Goal: Transaction & Acquisition: Purchase product/service

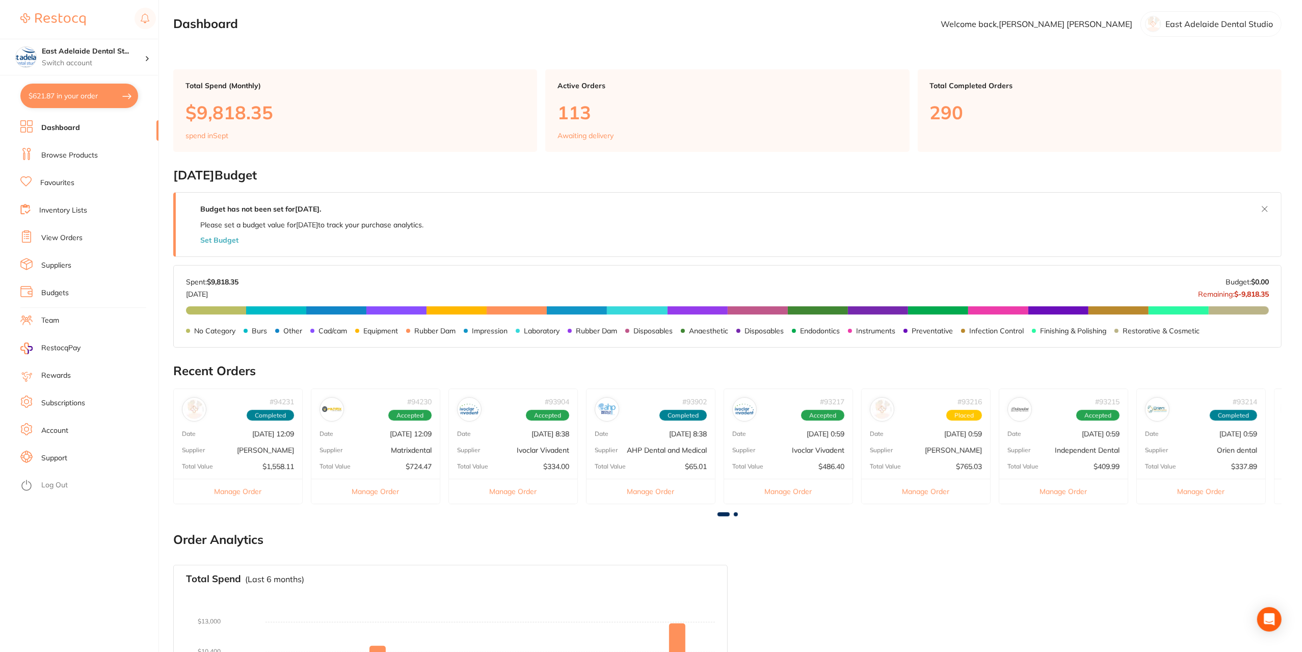
click at [78, 157] on link "Browse Products" at bounding box center [69, 155] width 57 height 10
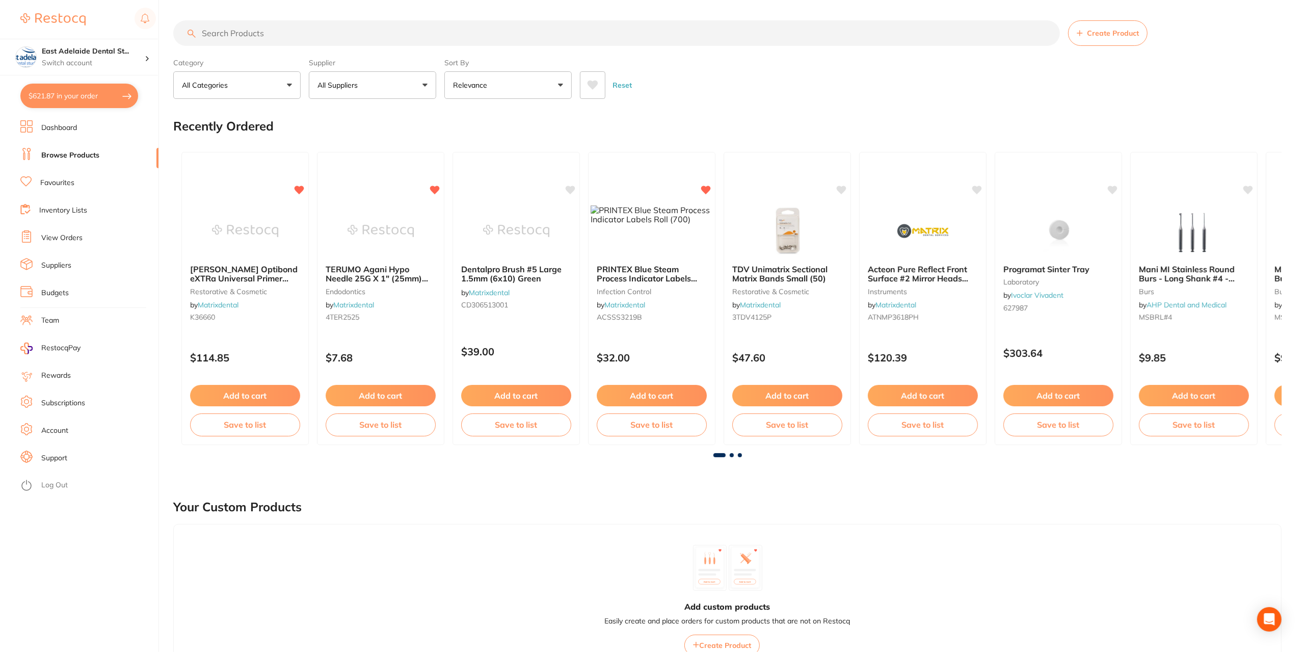
click at [278, 34] on input "search" at bounding box center [616, 32] width 887 height 25
click at [60, 233] on li "View Orders" at bounding box center [89, 237] width 138 height 15
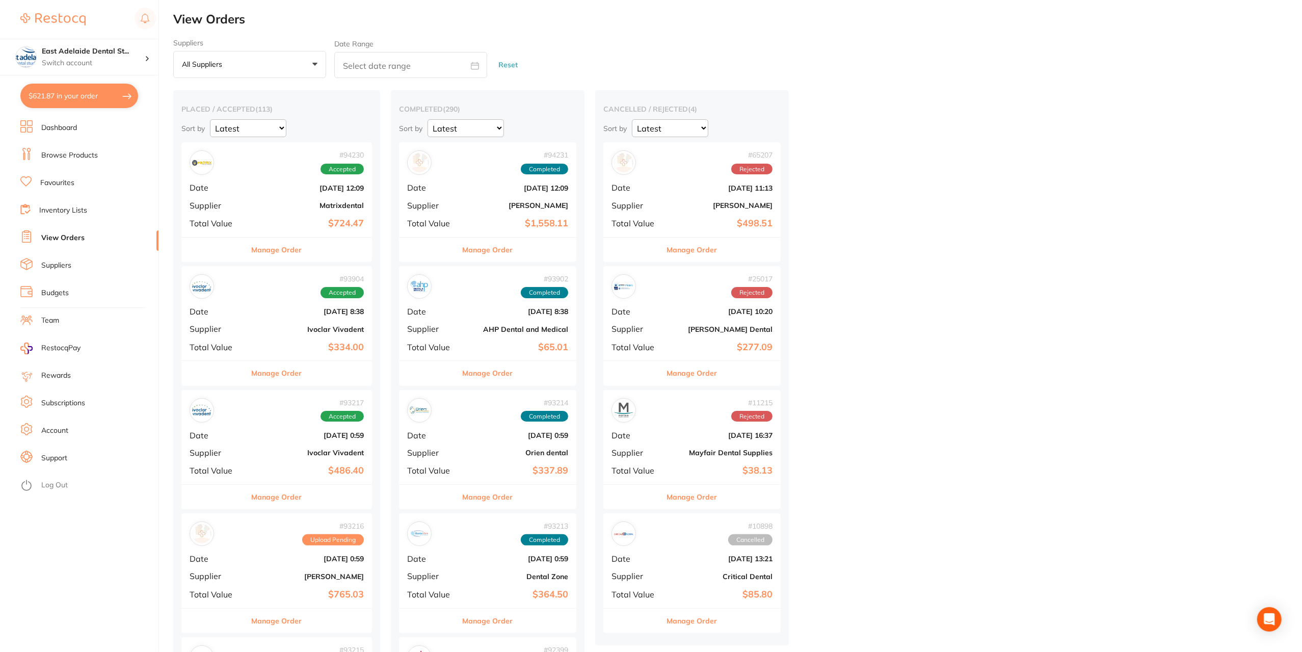
scroll to position [51, 0]
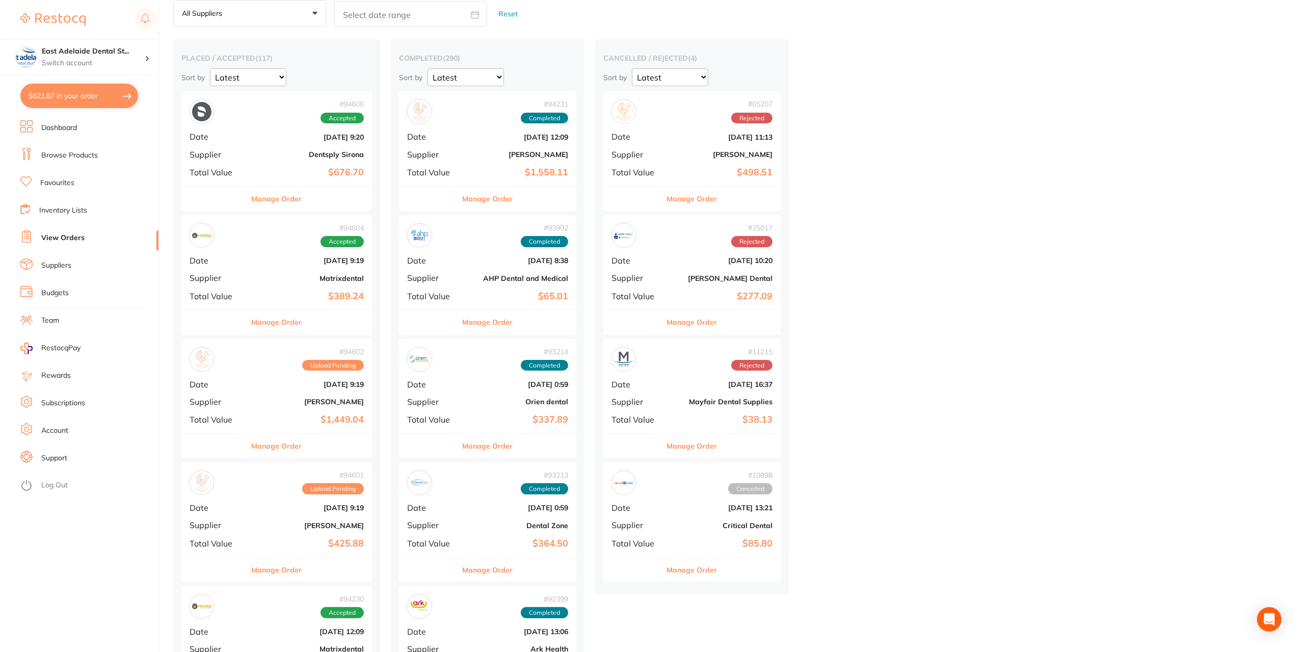
click at [270, 206] on button "Manage Order" at bounding box center [277, 199] width 50 height 24
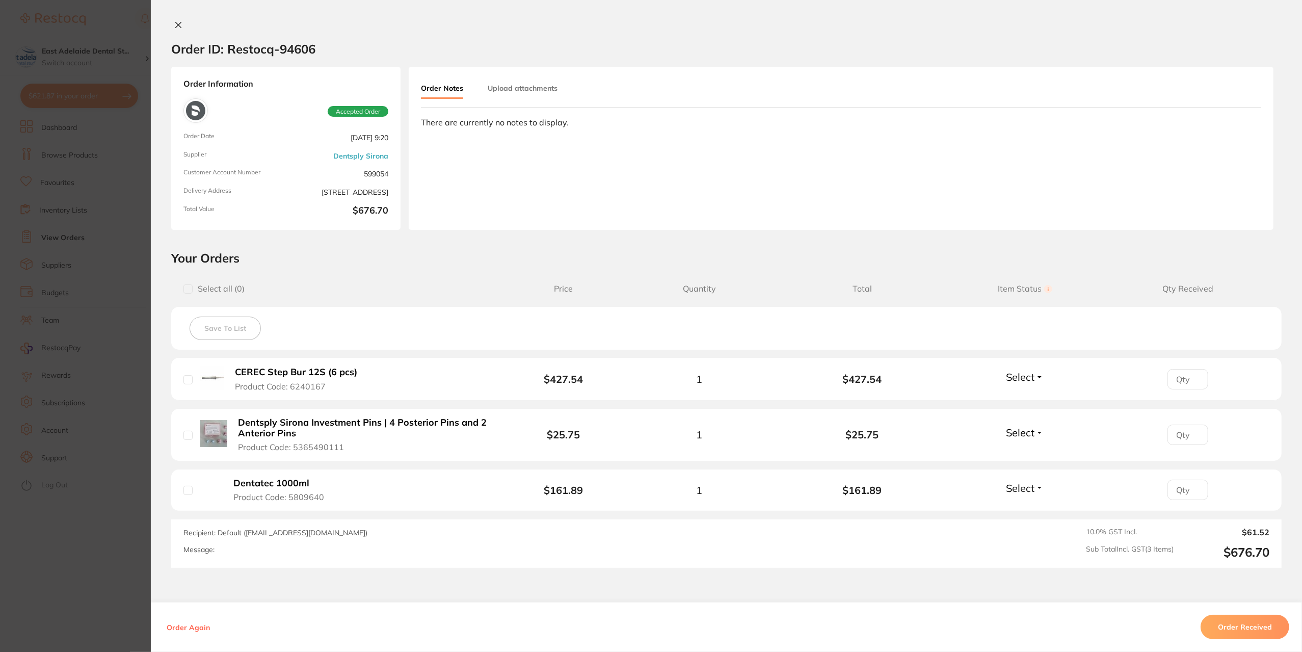
click at [1211, 616] on button "Order Received" at bounding box center [1245, 627] width 89 height 24
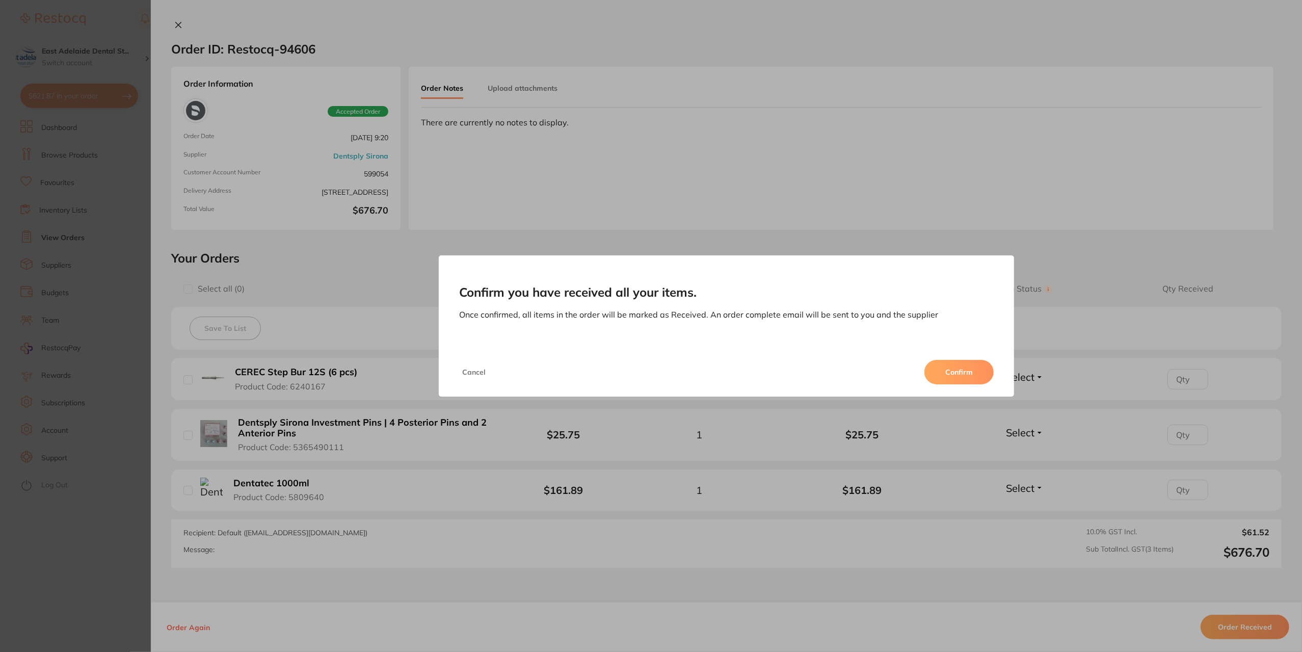
drag, startPoint x: 963, startPoint y: 365, endPoint x: 944, endPoint y: 376, distance: 21.4
click at [962, 365] on button "Confirm" at bounding box center [958, 372] width 69 height 24
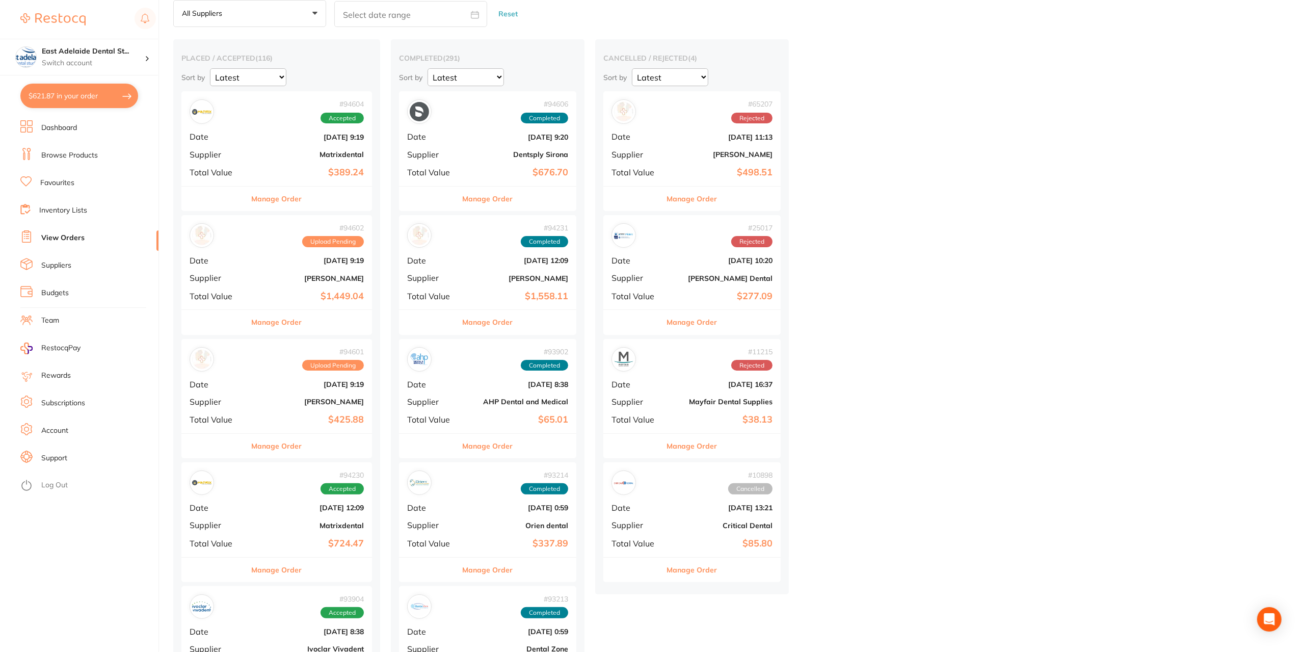
click at [278, 453] on button "Manage Order" at bounding box center [277, 446] width 50 height 24
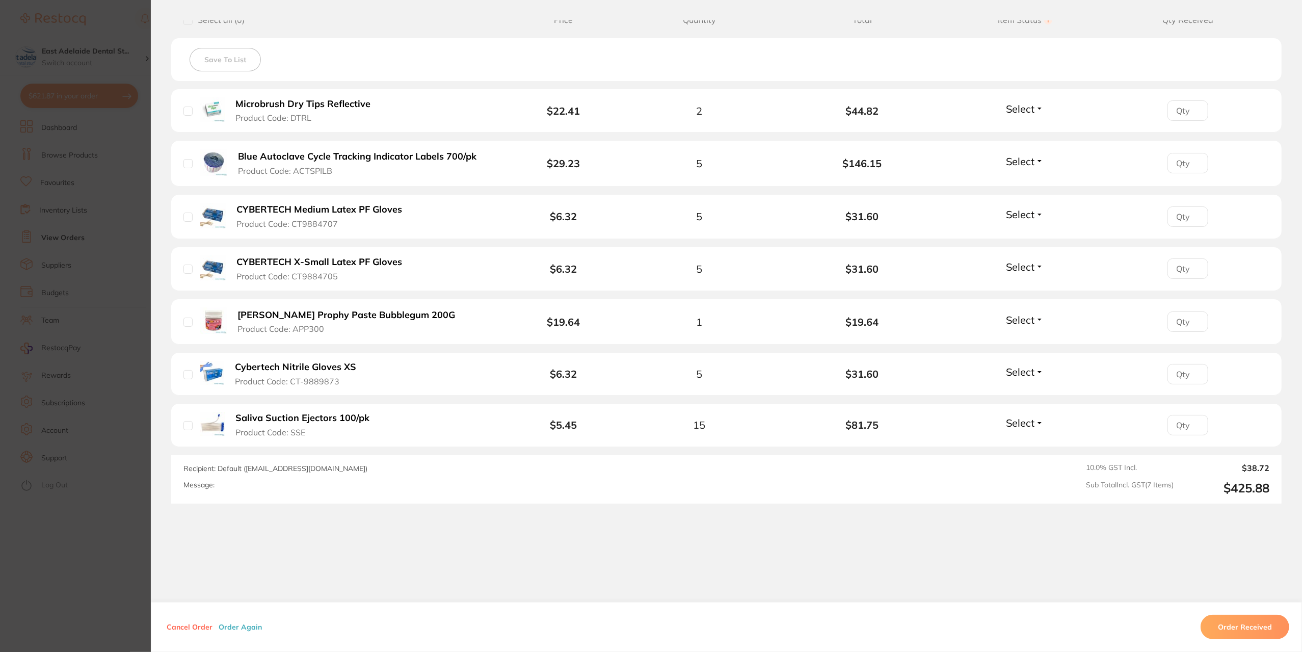
scroll to position [270, 0]
drag, startPoint x: 128, startPoint y: 571, endPoint x: 176, endPoint y: 492, distance: 92.6
click at [128, 570] on section "Order ID: Restocq- 94601 Order Information Upload Pending Order Date [DATE] 9:1…" at bounding box center [651, 326] width 1302 height 652
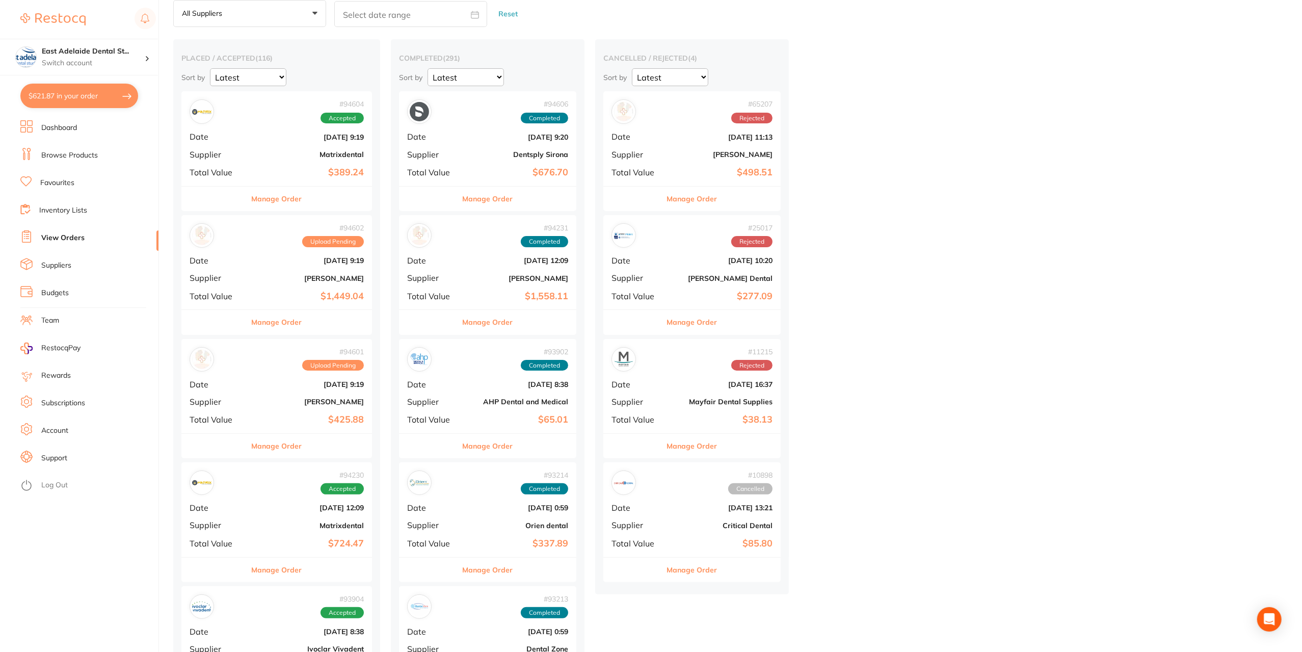
click at [289, 319] on button "Manage Order" at bounding box center [277, 322] width 50 height 24
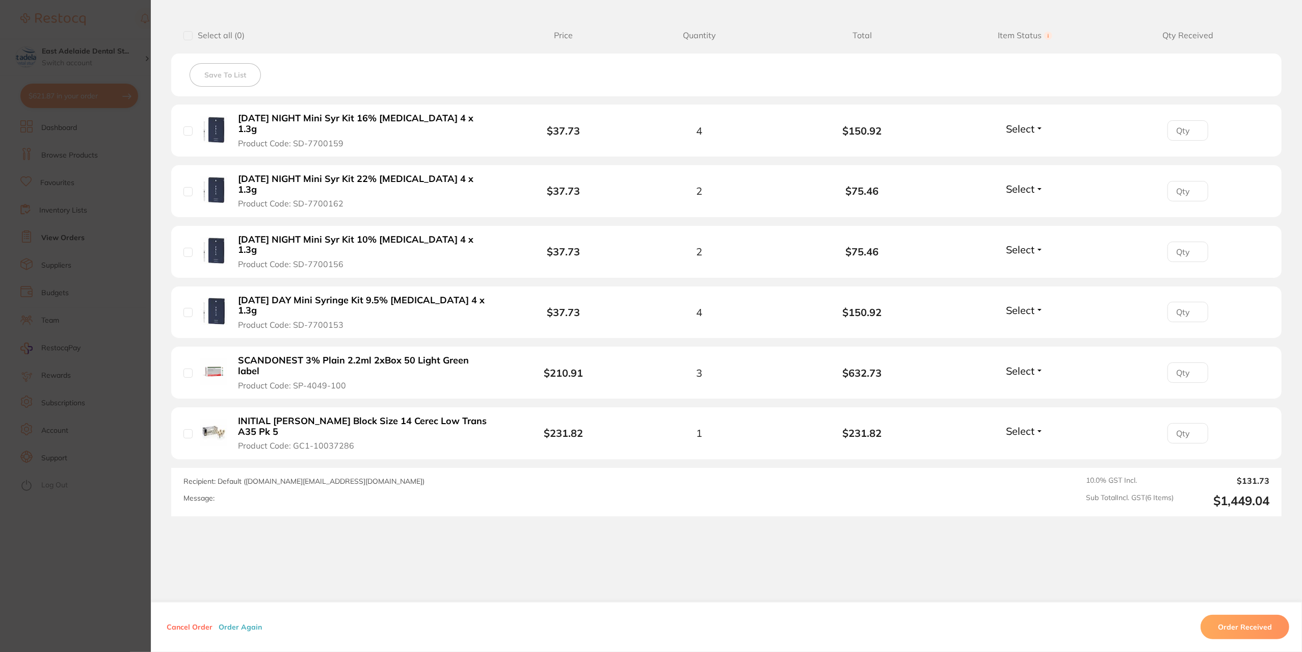
scroll to position [255, 0]
drag, startPoint x: 126, startPoint y: 551, endPoint x: 158, endPoint y: 572, distance: 38.7
click at [126, 551] on section "Order ID: Restocq- 94602 Order Information Upload Pending Order Date [DATE] 9:1…" at bounding box center [651, 326] width 1302 height 652
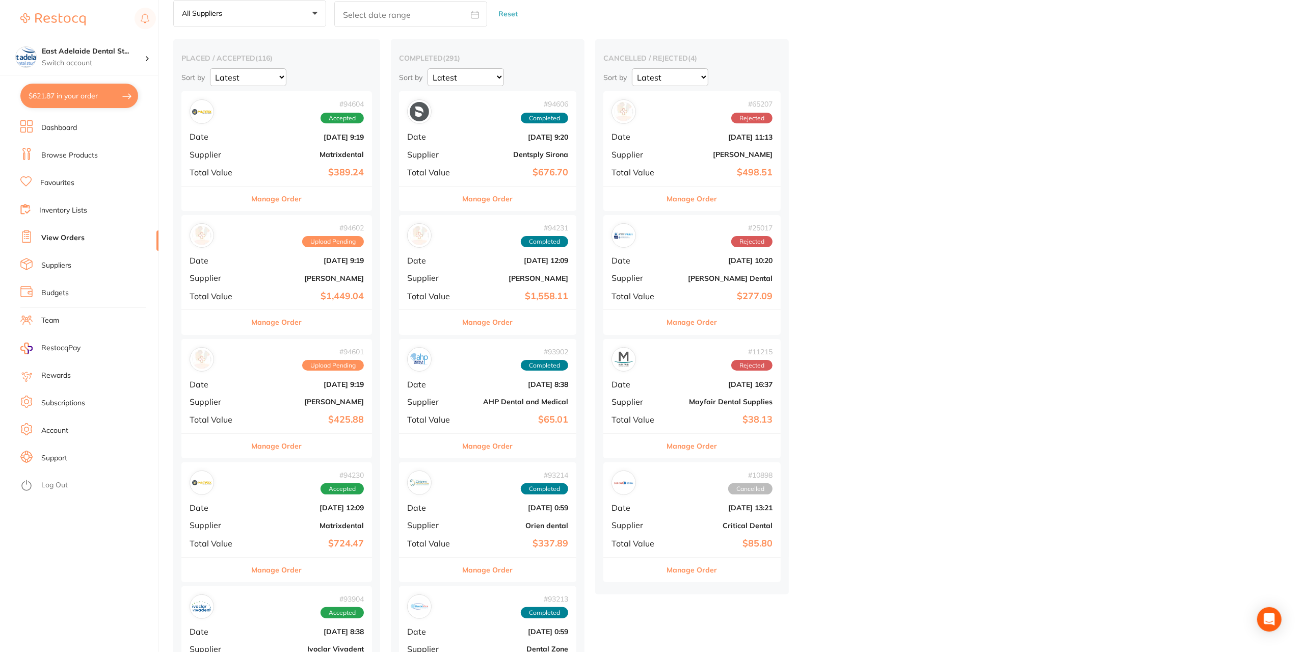
click at [68, 95] on button "$621.87 in your order" at bounding box center [79, 96] width 118 height 24
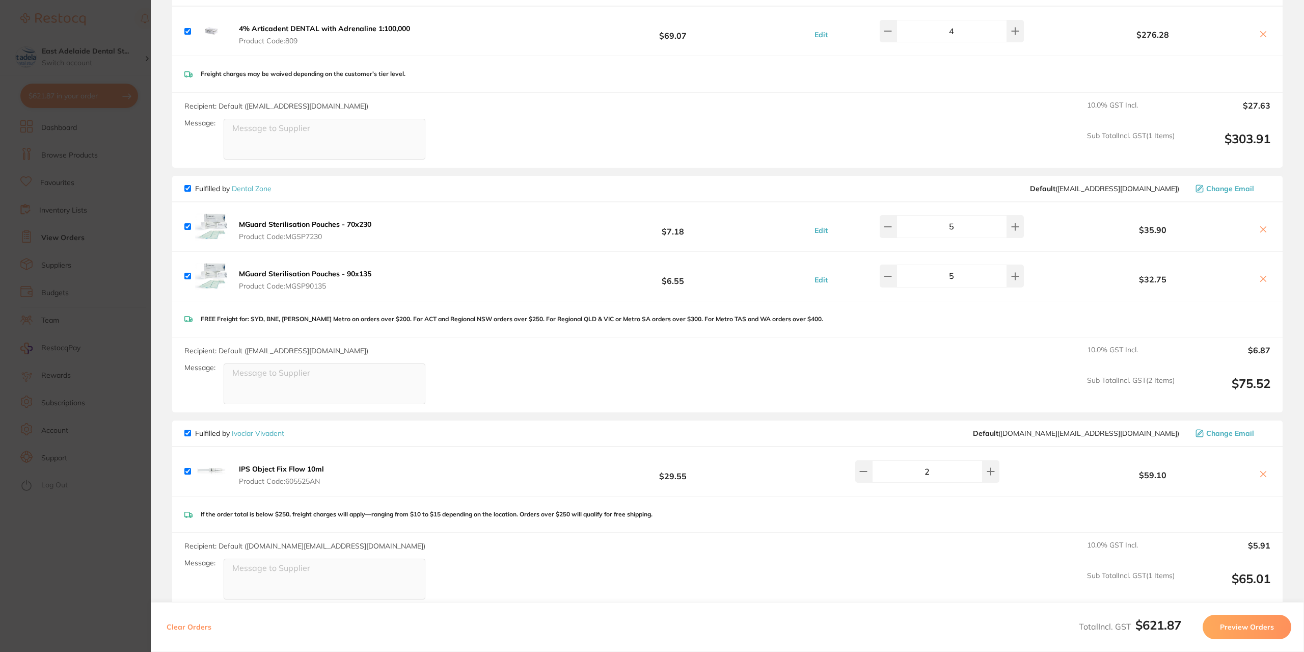
scroll to position [510, 0]
click at [75, 173] on section "Update RRP Set your pre negotiated price for this item. Item Agreed RRP (excl. …" at bounding box center [652, 326] width 1304 height 652
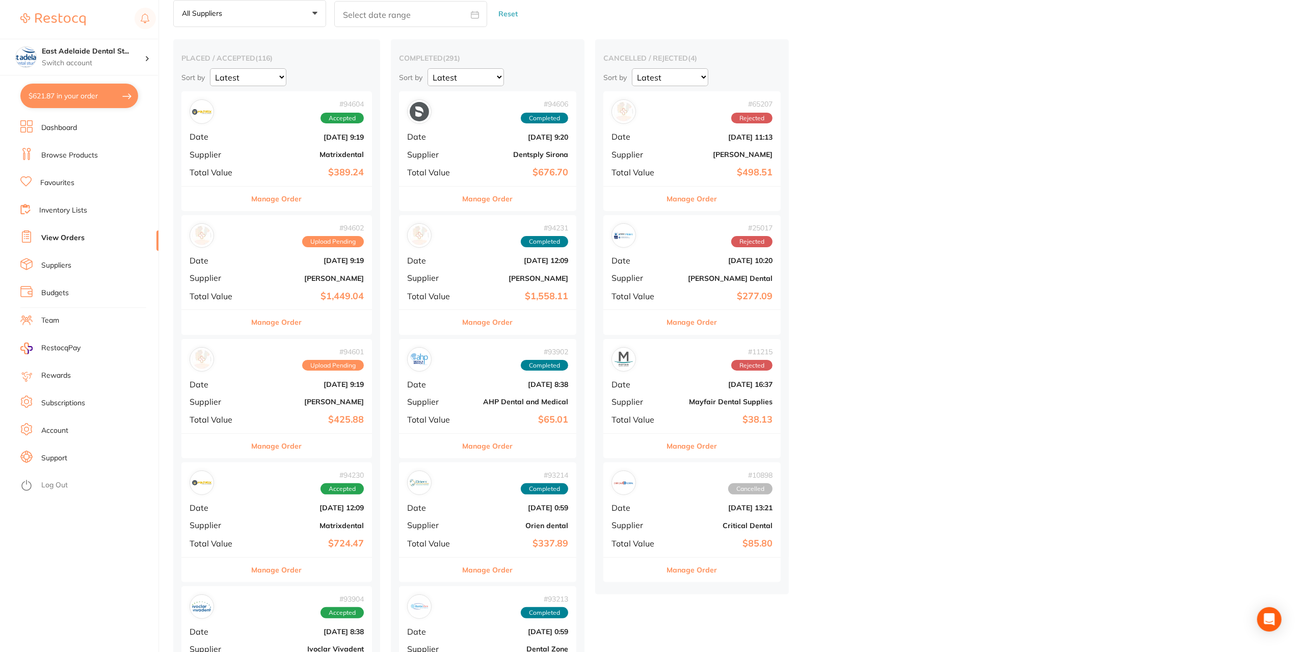
click at [81, 158] on link "Browse Products" at bounding box center [69, 155] width 57 height 10
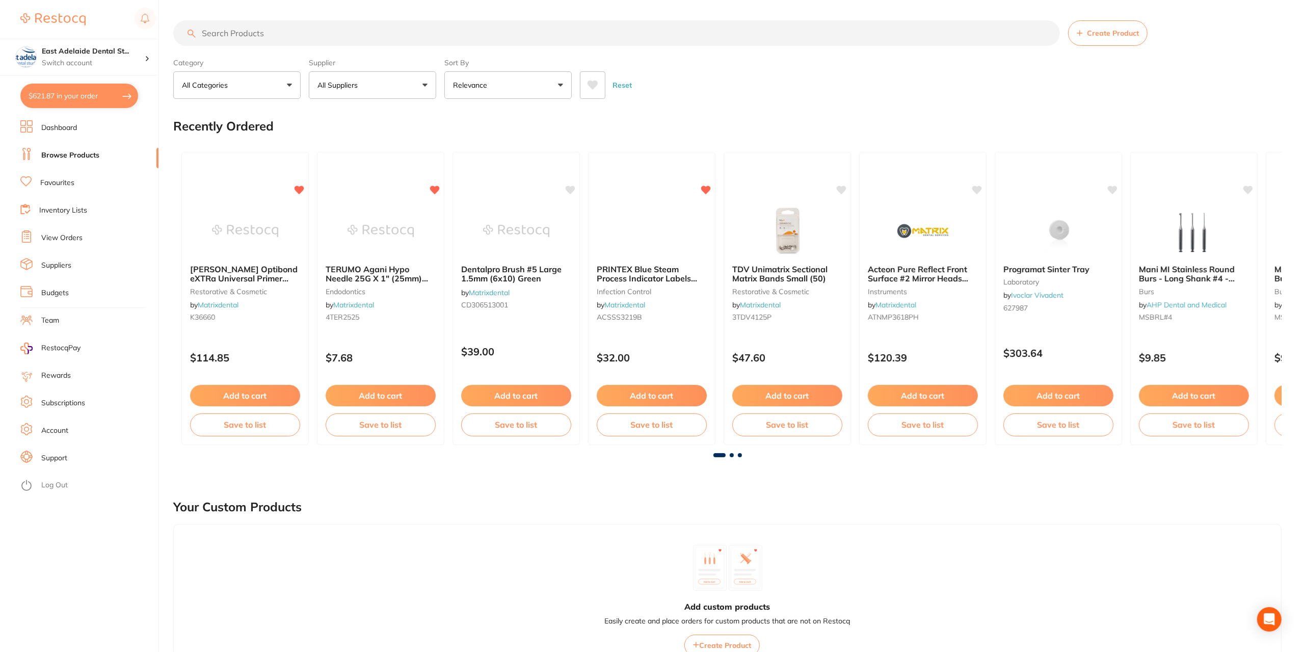
click at [236, 37] on input "search" at bounding box center [616, 32] width 887 height 25
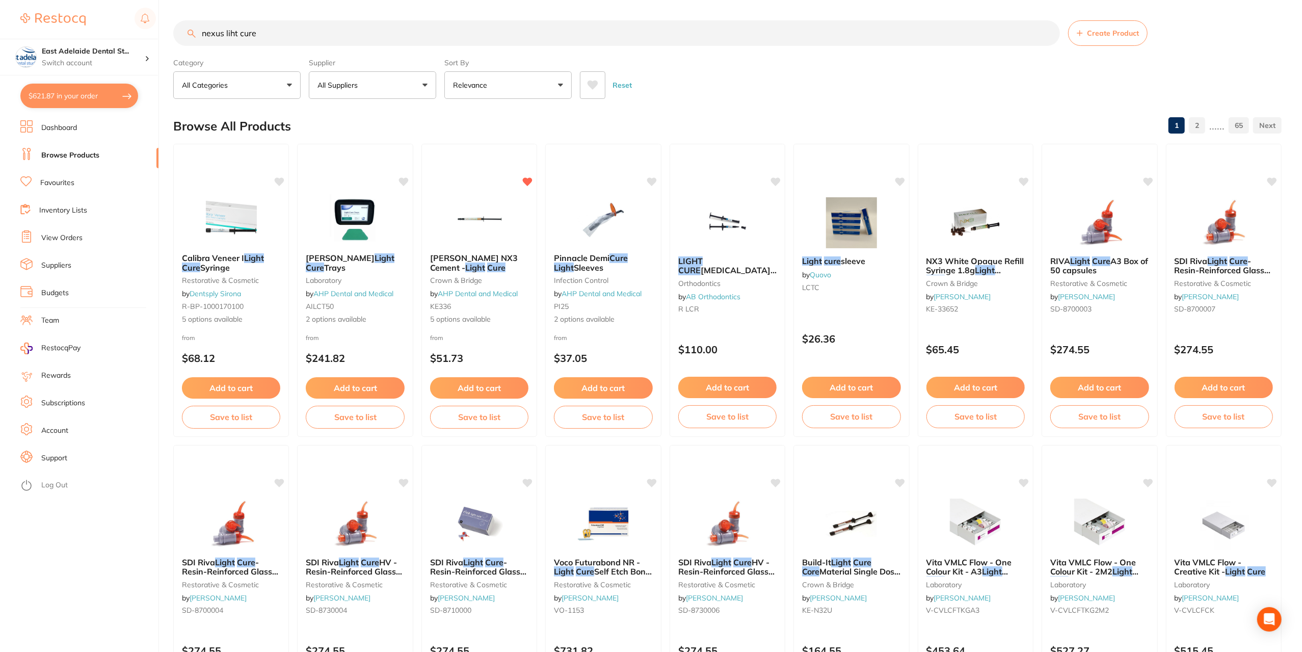
type input "nexus liht cure"
click at [402, 87] on button "All Suppliers" at bounding box center [372, 85] width 127 height 28
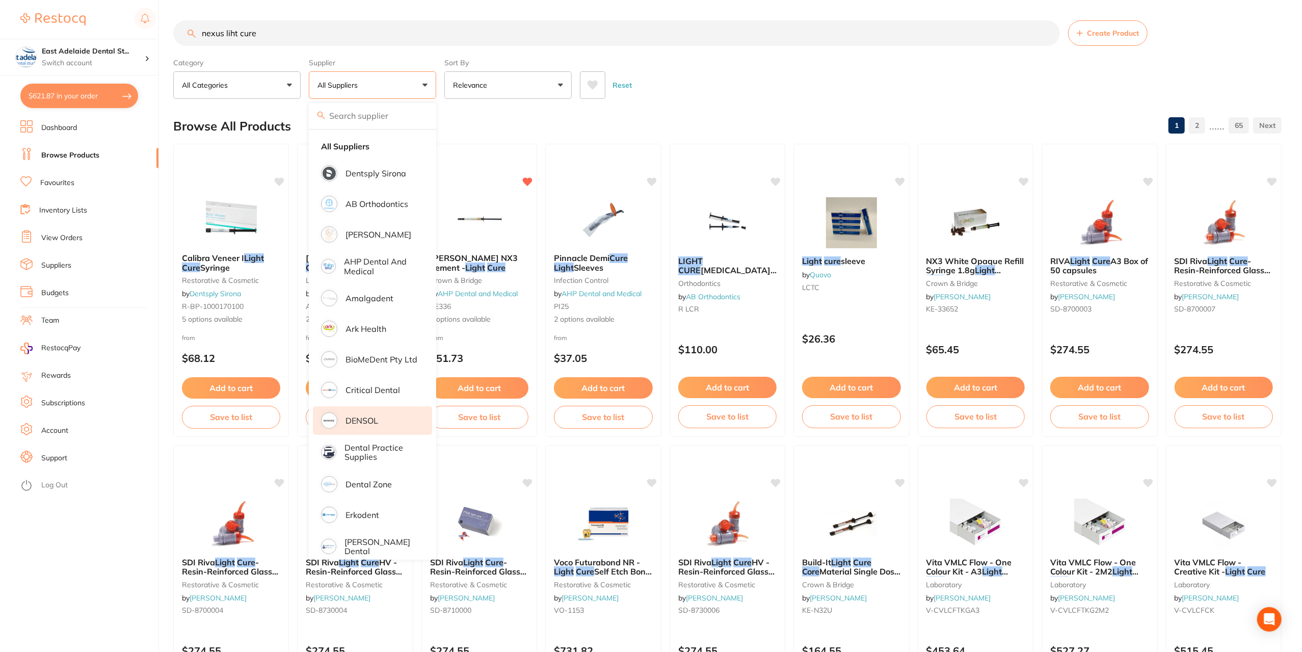
drag, startPoint x: 376, startPoint y: 479, endPoint x: 391, endPoint y: 411, distance: 69.5
click at [377, 471] on li "Dental Zone" at bounding box center [372, 484] width 119 height 29
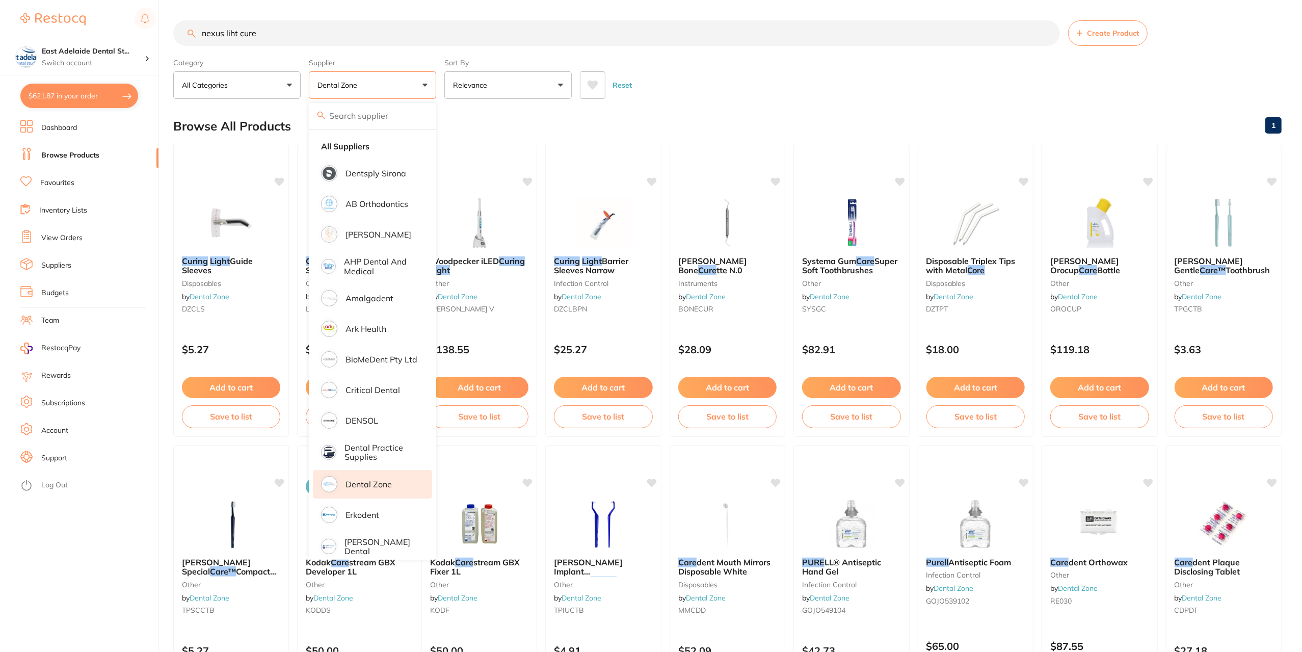
click at [467, 117] on div "Browse All Products 1" at bounding box center [727, 126] width 1108 height 34
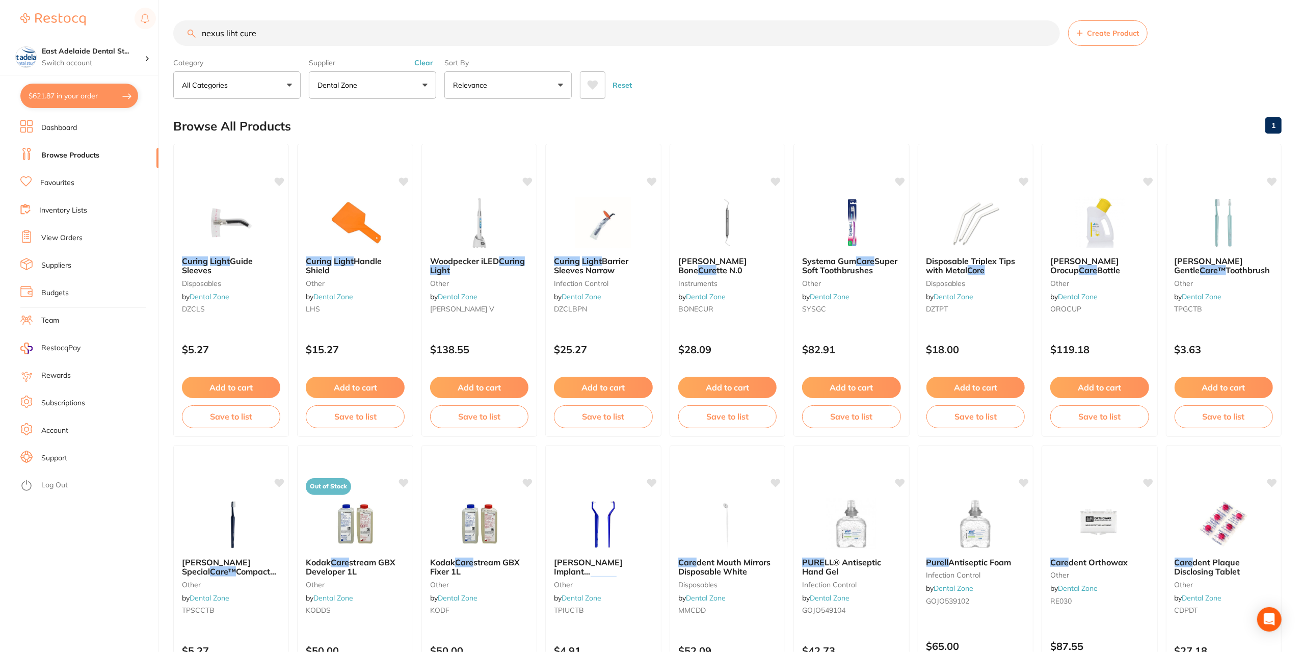
click at [378, 78] on button "Dental Zone" at bounding box center [372, 85] width 127 height 28
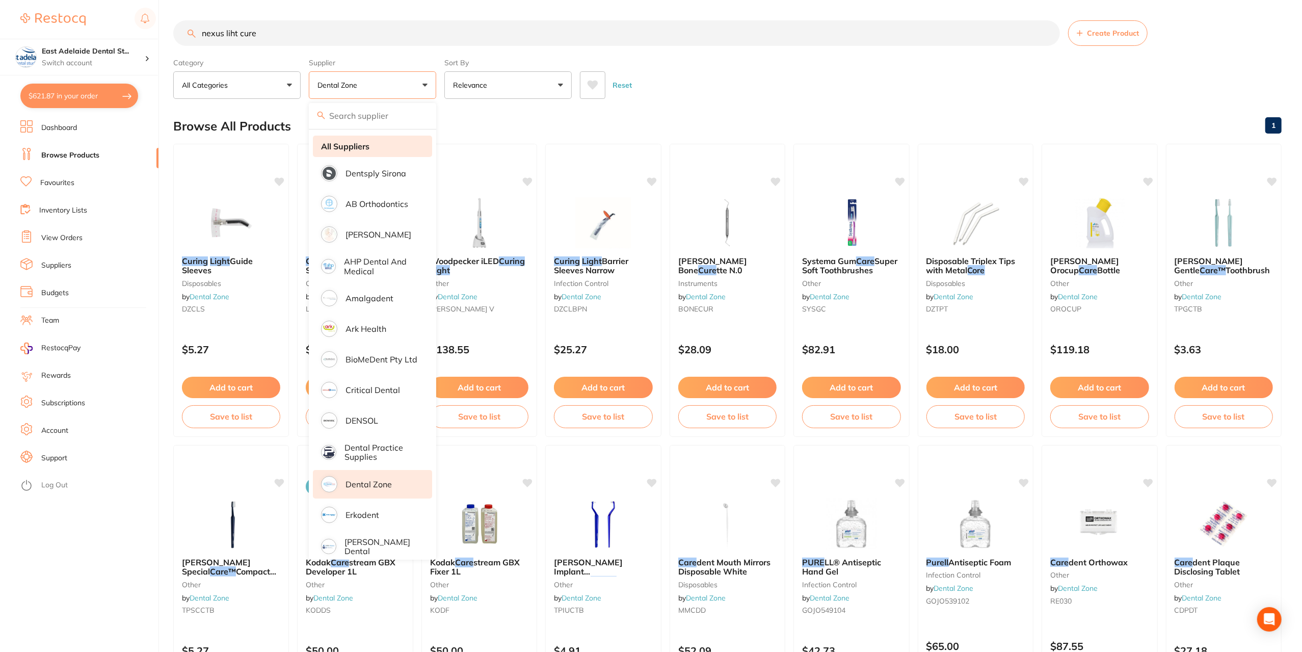
drag, startPoint x: 367, startPoint y: 144, endPoint x: 472, endPoint y: 147, distance: 105.0
click at [367, 143] on strong "All Suppliers" at bounding box center [345, 146] width 48 height 9
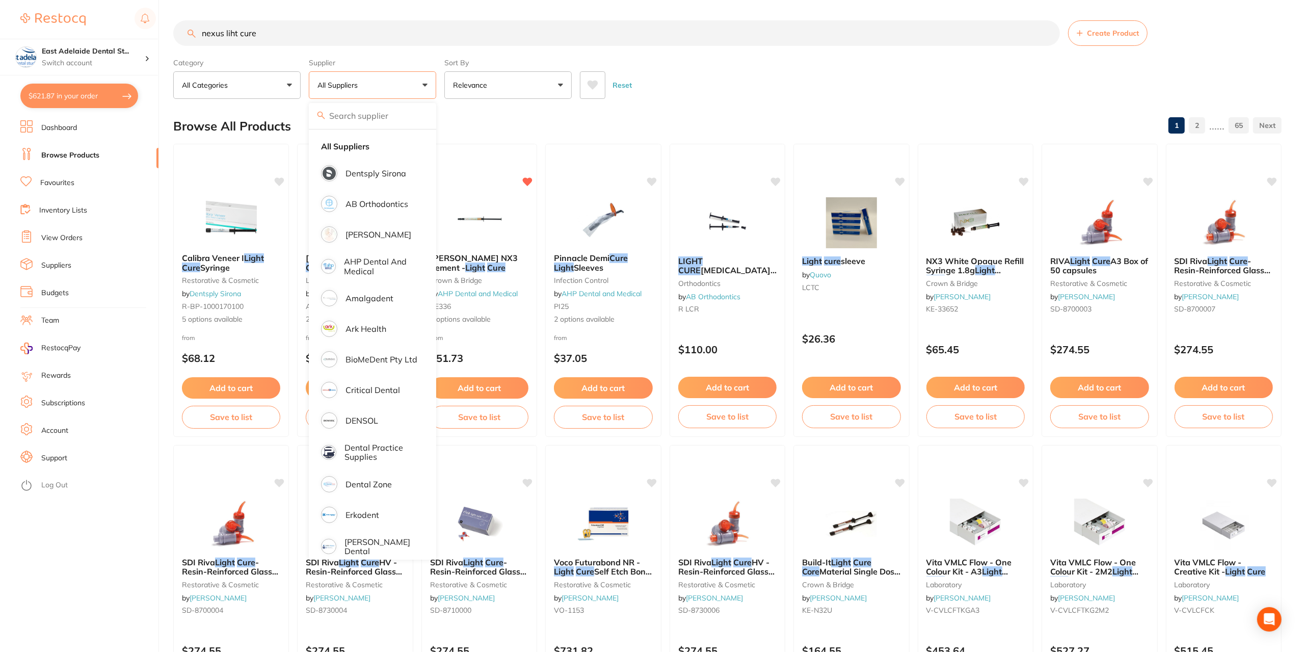
click at [473, 125] on div "Browse All Products 1 2 ...... 65" at bounding box center [727, 126] width 1108 height 34
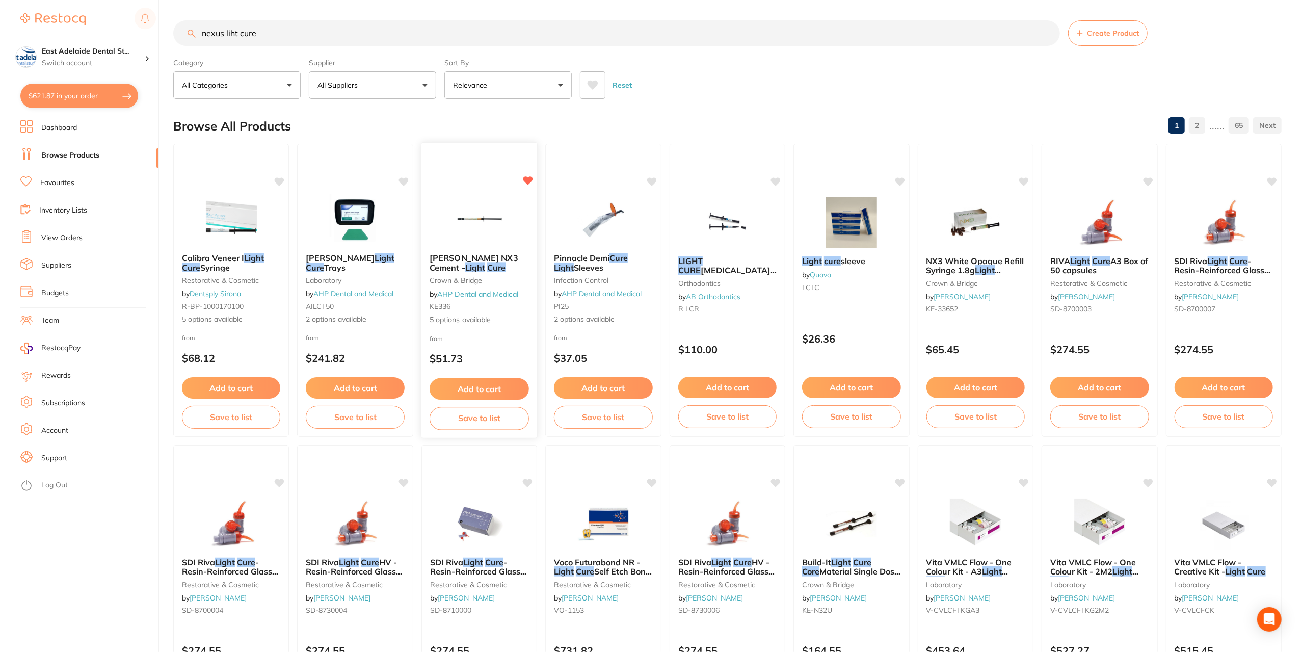
click at [482, 215] on img at bounding box center [479, 219] width 67 height 51
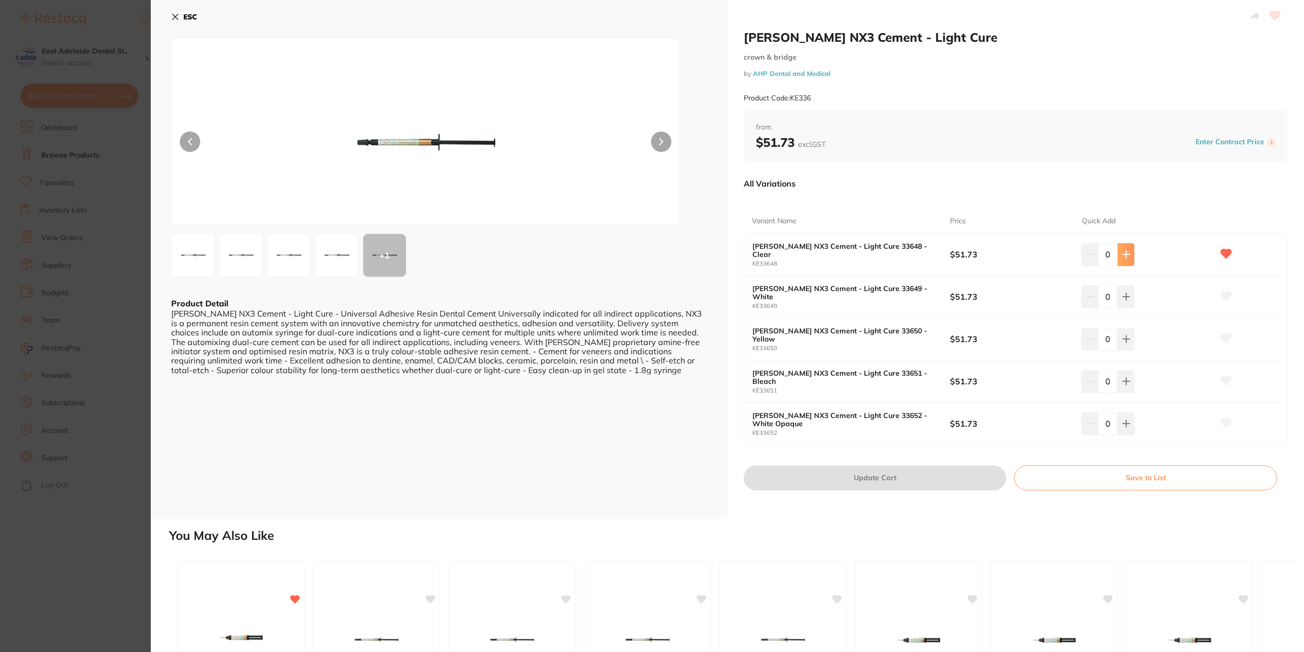
click at [1126, 256] on icon at bounding box center [1127, 254] width 8 height 8
type input "2"
click at [947, 481] on button "Update Cart" at bounding box center [875, 477] width 262 height 24
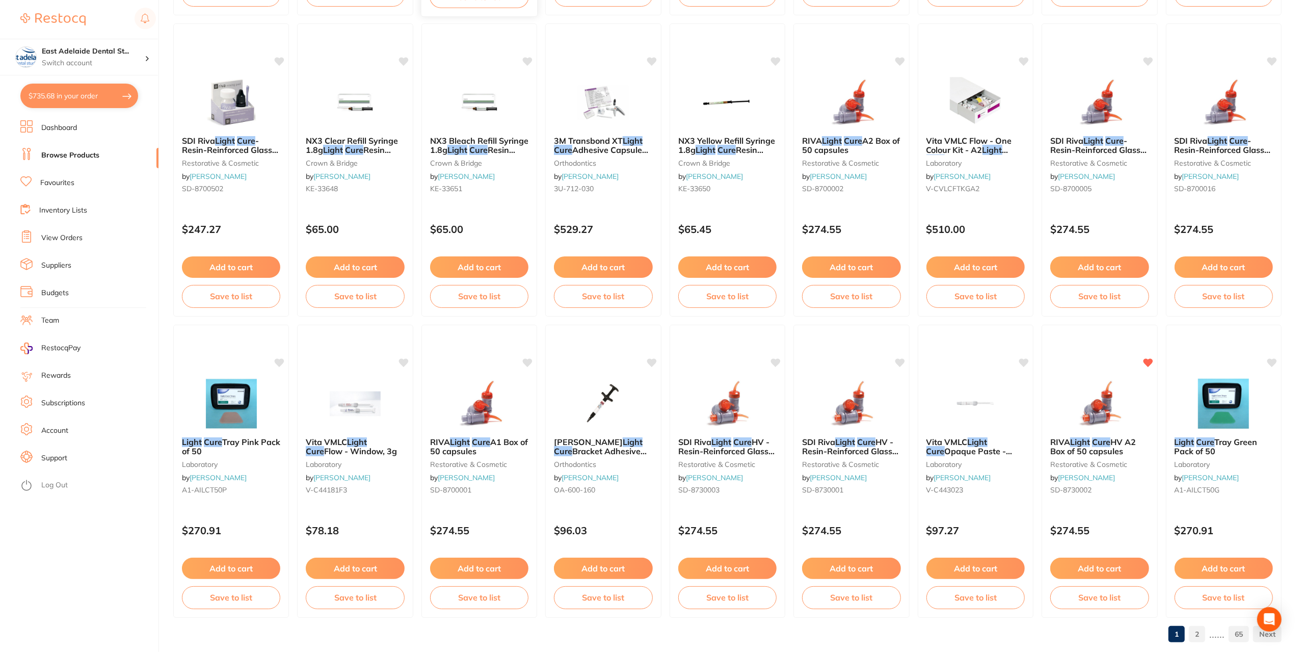
scroll to position [1343, 0]
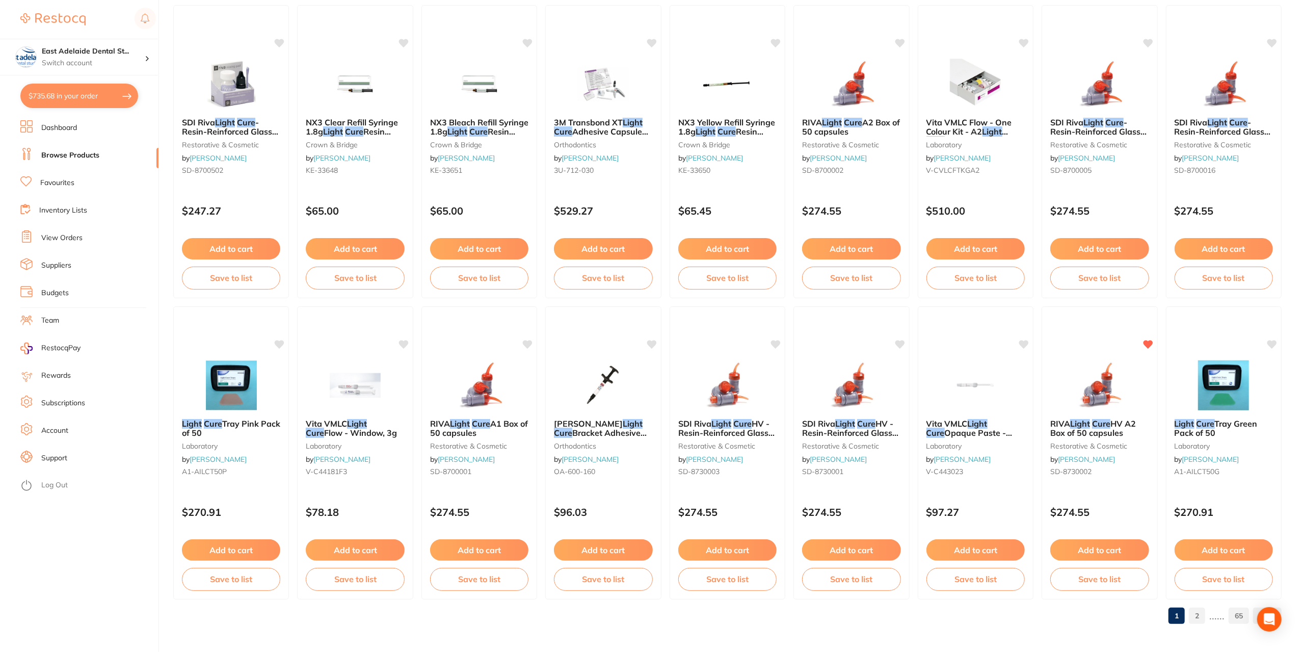
click at [66, 75] on section "East Adelaide Dental St... Switch account East Adelaide Dental Studio $735.68 i…" at bounding box center [79, 326] width 159 height 652
click at [76, 90] on button "$735.68 in your order" at bounding box center [79, 96] width 118 height 24
checkbox input "true"
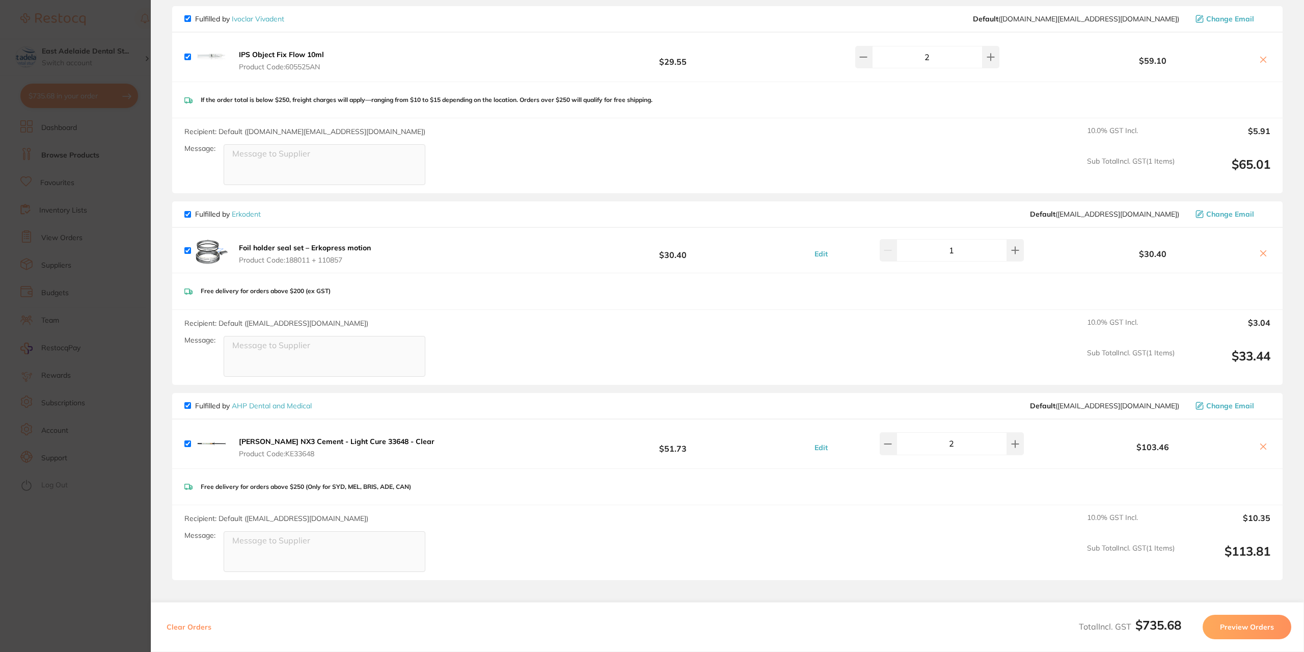
scroll to position [1064, 0]
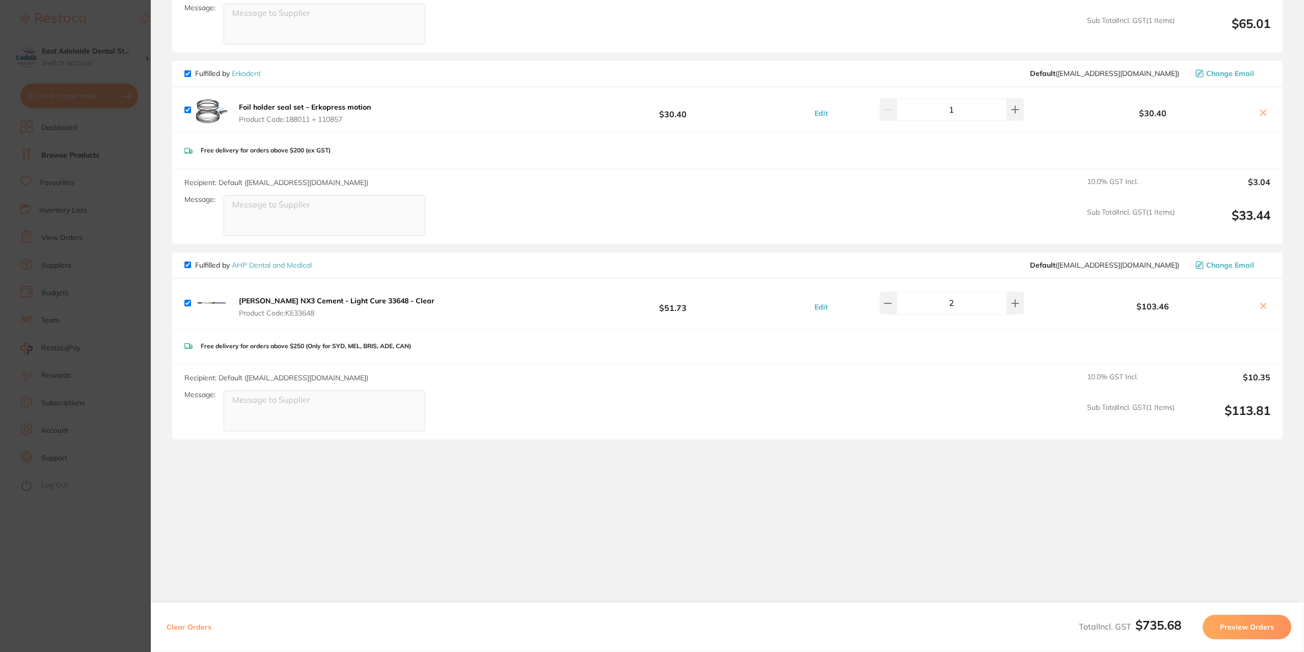
click at [108, 515] on section "Update RRP Set your pre negotiated price for this item. Item Agreed RRP (excl. …" at bounding box center [652, 326] width 1304 height 652
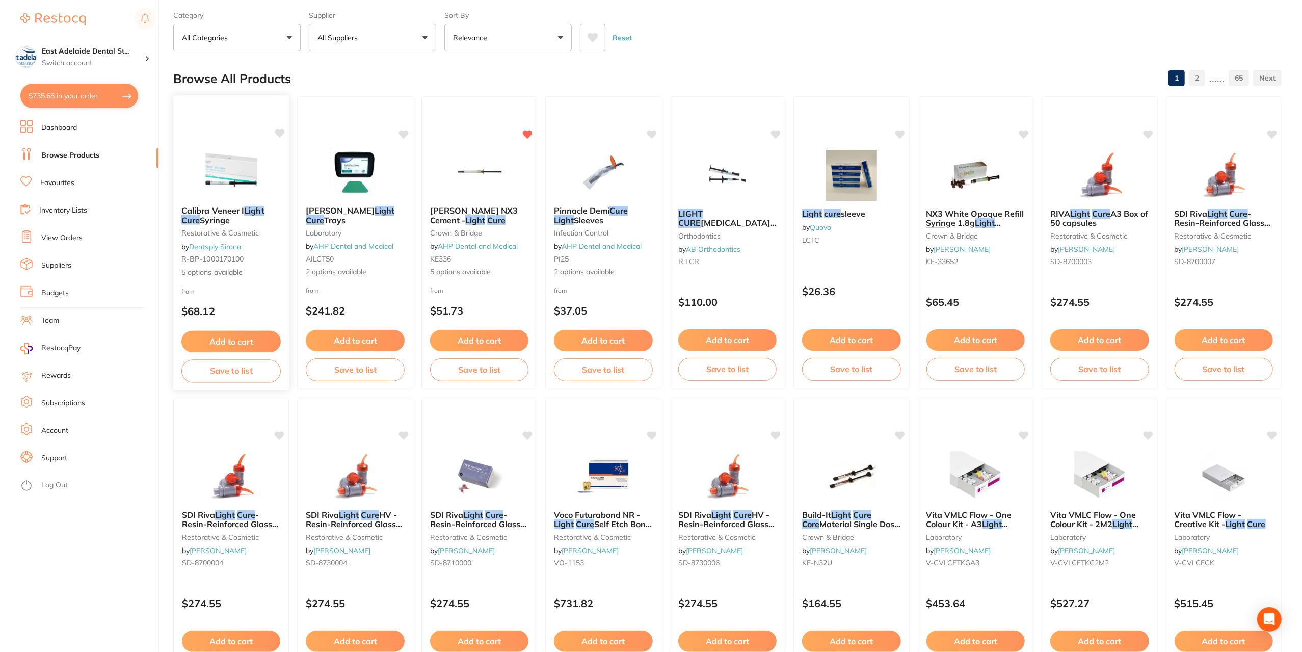
scroll to position [0, 0]
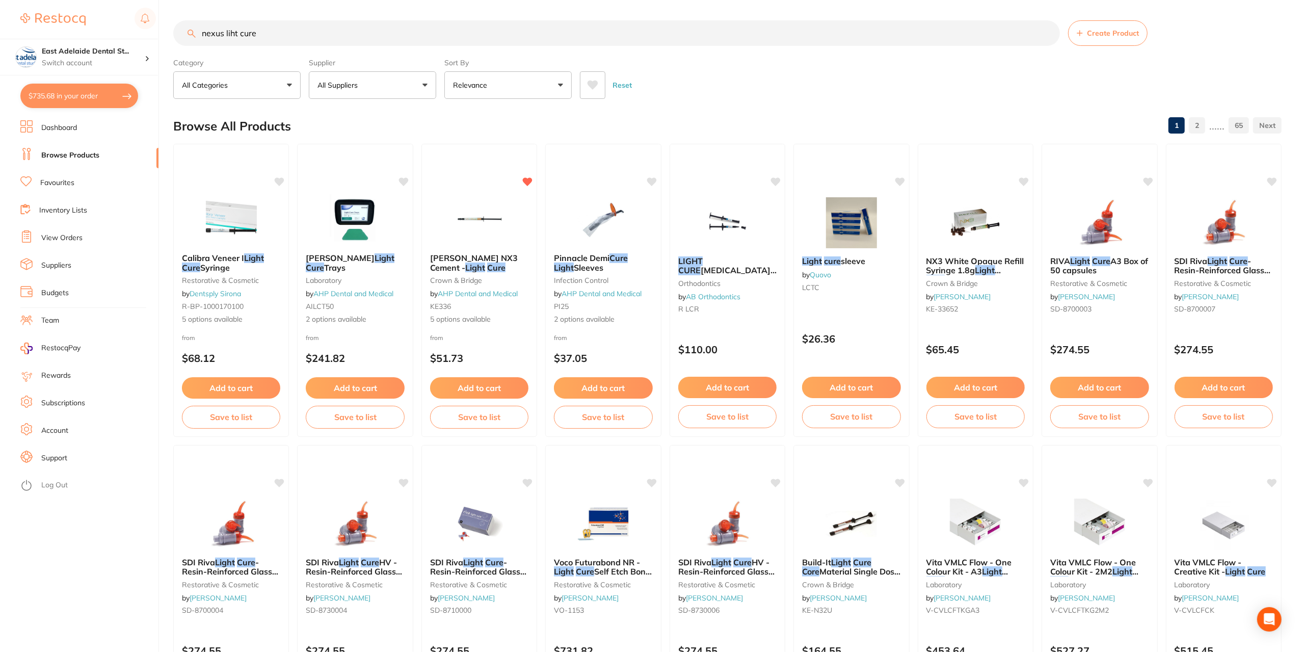
drag, startPoint x: 284, startPoint y: 31, endPoint x: 26, endPoint y: -6, distance: 259.9
click at [26, 0] on html "$735.68 [STREET_ADDRESS]... Switch account East Adelaide Dental Studio $735.68 …" at bounding box center [651, 326] width 1302 height 652
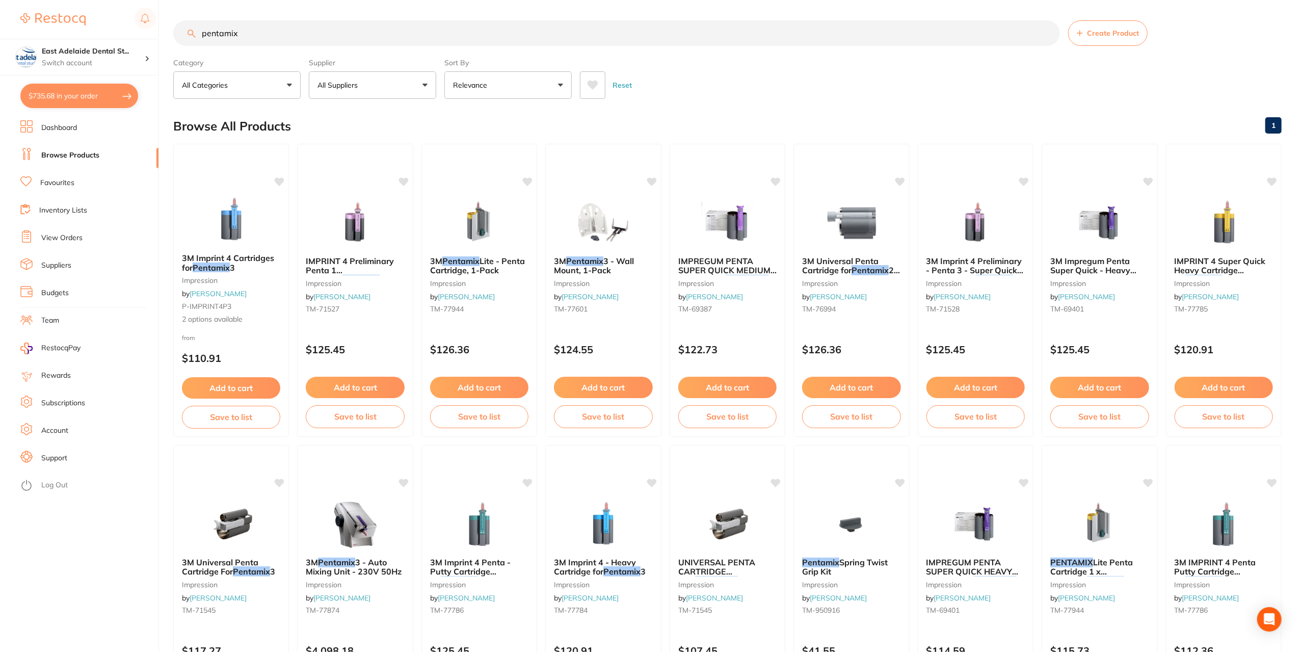
drag, startPoint x: 265, startPoint y: 34, endPoint x: 198, endPoint y: 20, distance: 69.1
click at [198, 20] on input "pentamix" at bounding box center [616, 32] width 887 height 25
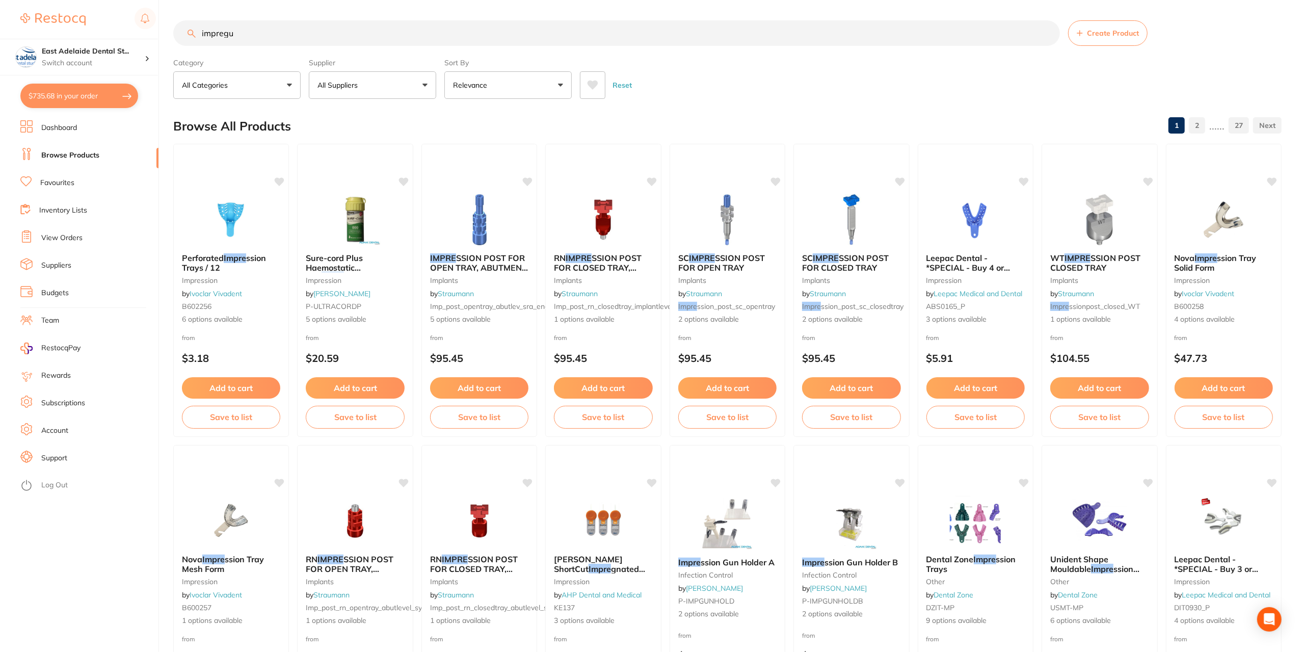
type input "impregum"
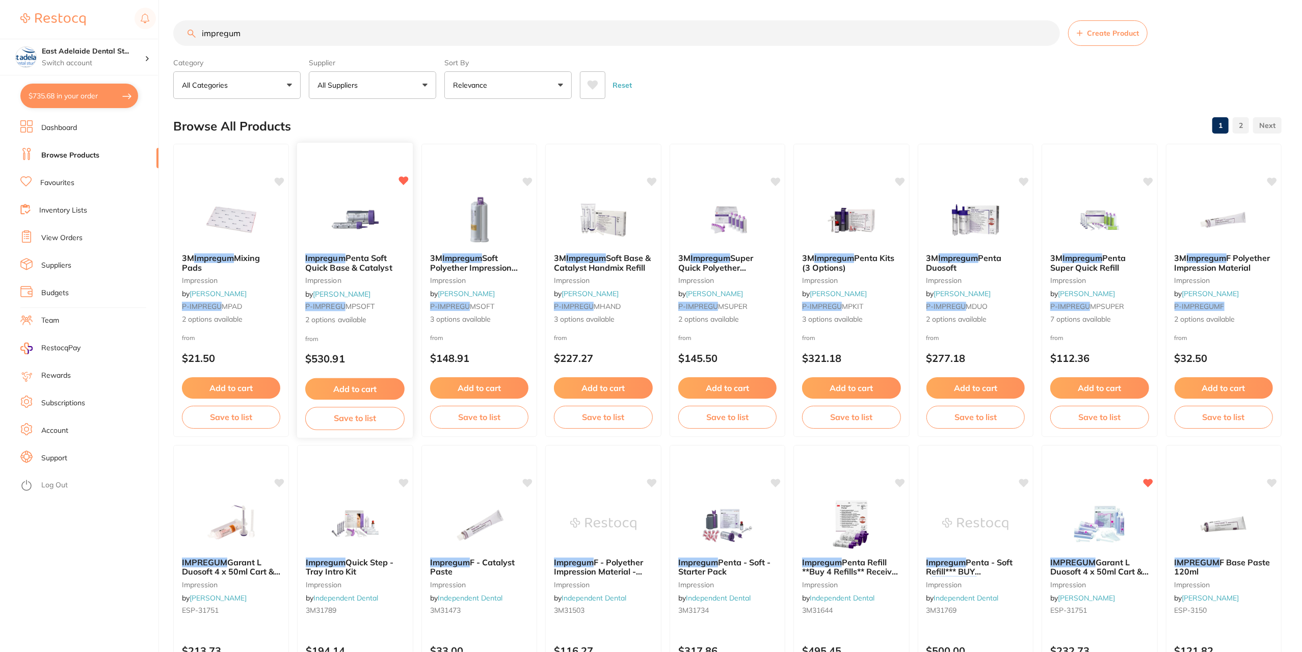
click at [358, 202] on img at bounding box center [355, 219] width 67 height 51
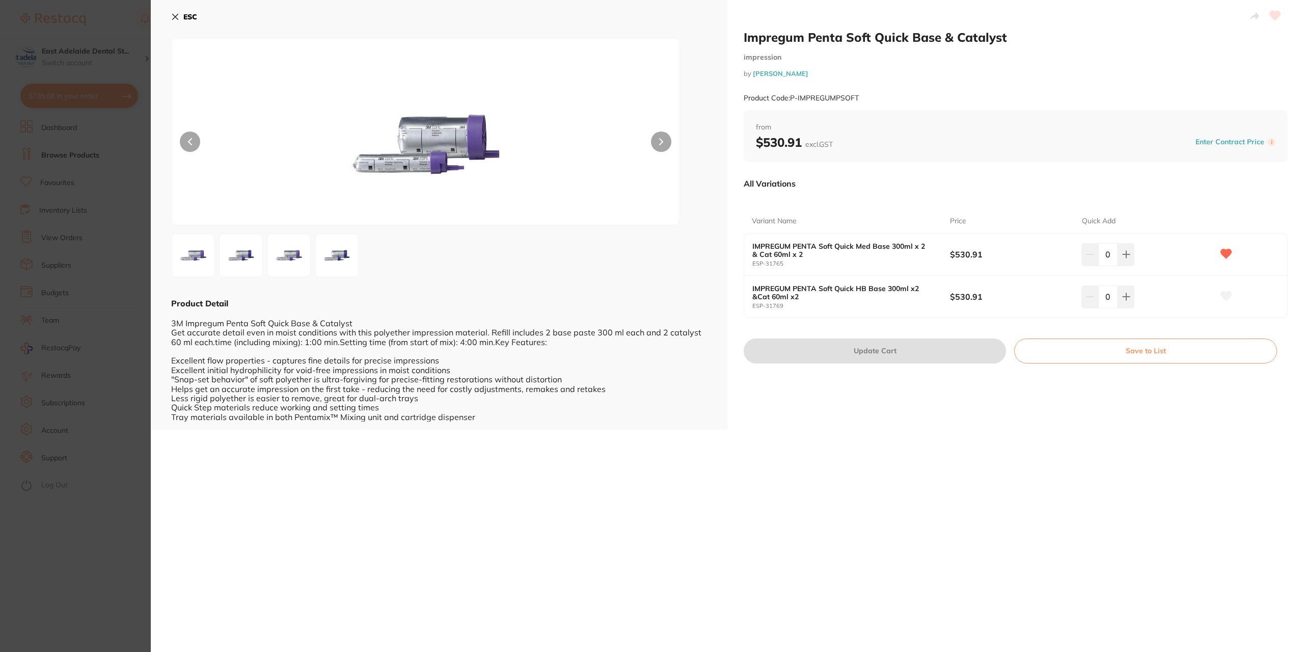
click at [388, 168] on img at bounding box center [425, 144] width 305 height 161
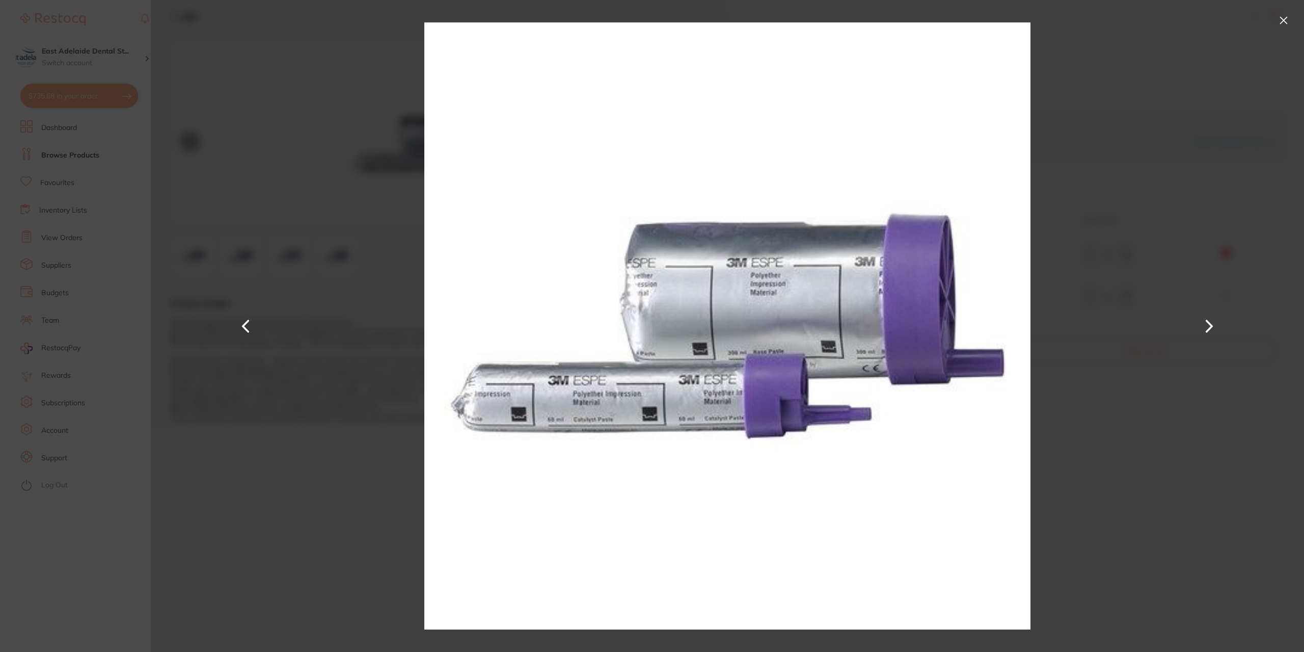
click at [397, 545] on div at bounding box center [728, 326] width 1154 height 652
click at [1283, 13] on button at bounding box center [1284, 20] width 16 height 16
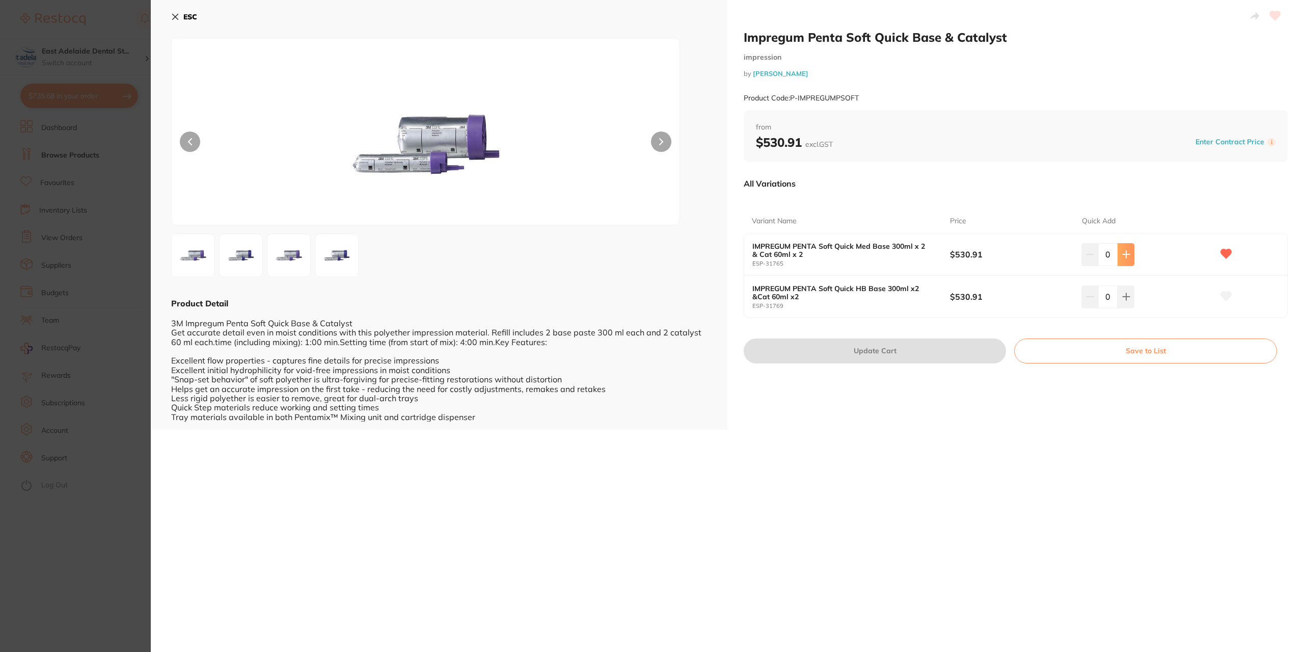
click at [1128, 256] on icon at bounding box center [1127, 254] width 8 height 8
type input "1"
click at [917, 352] on button "Update Cart" at bounding box center [875, 350] width 262 height 24
checkbox input "false"
